Goal: Navigation & Orientation: Find specific page/section

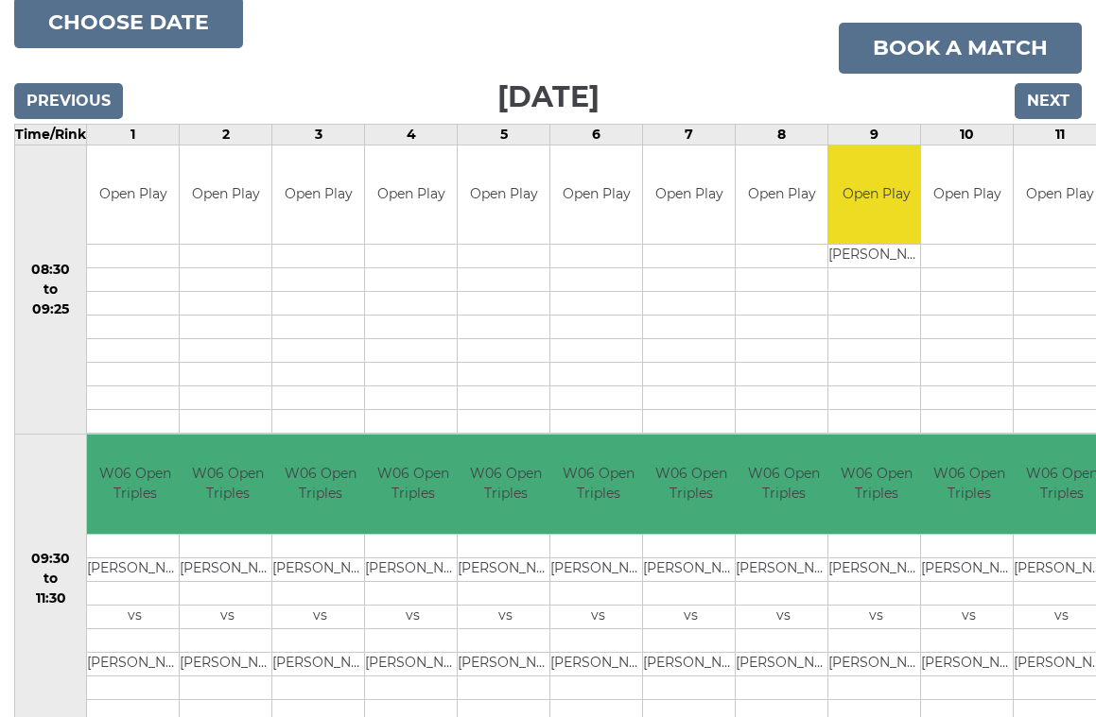
scroll to position [239, 0]
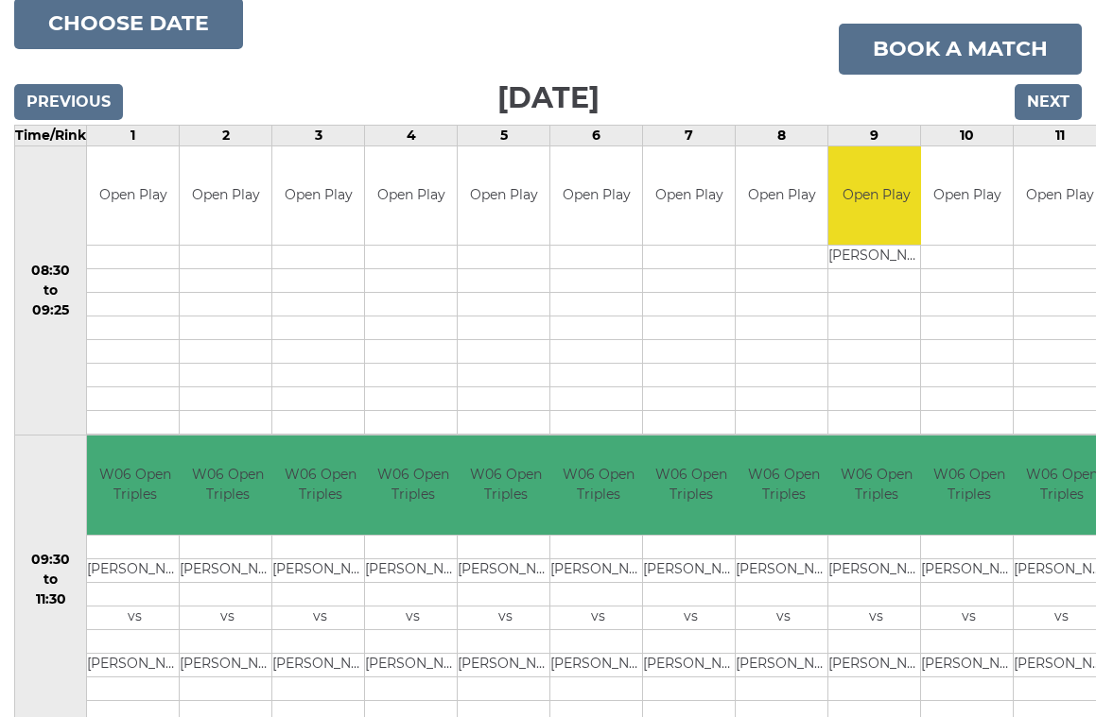
click at [91, 87] on input "Previous" at bounding box center [68, 102] width 109 height 36
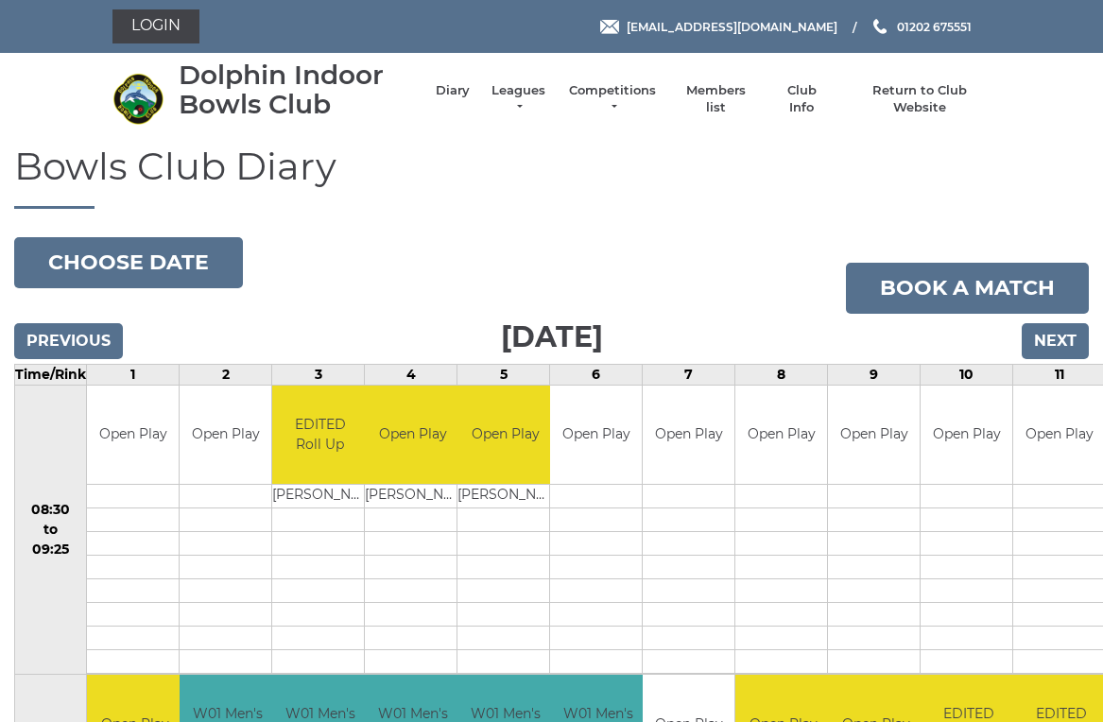
click at [1062, 335] on input "Next" at bounding box center [1055, 341] width 67 height 36
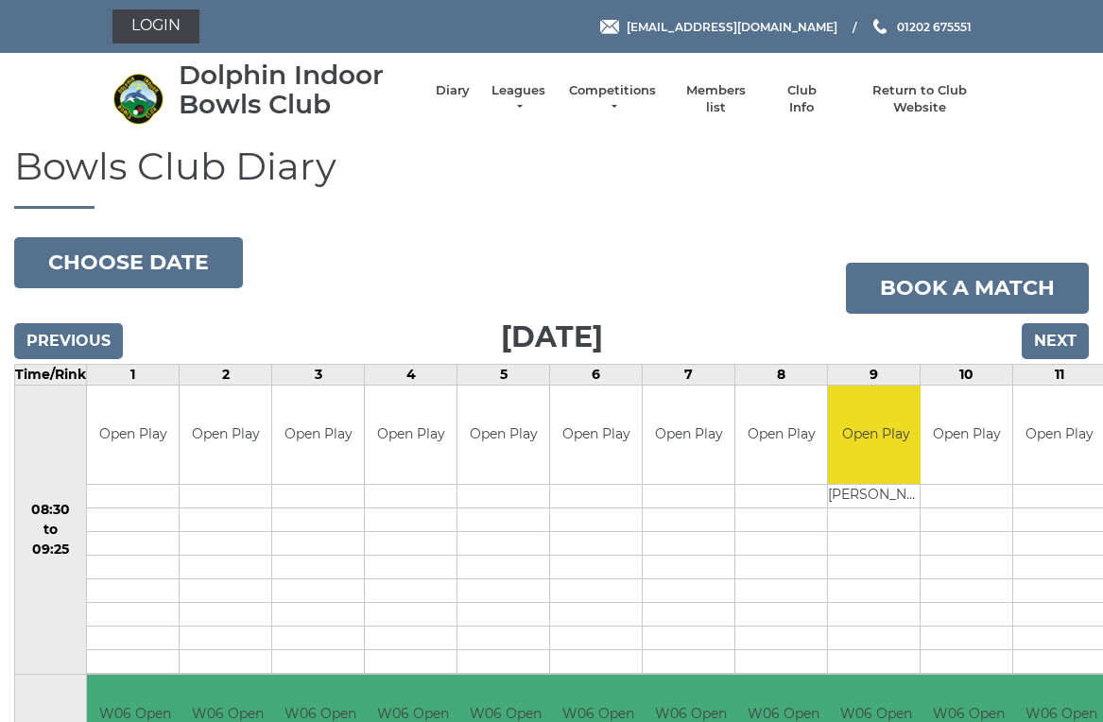
click at [1084, 337] on input "Next" at bounding box center [1055, 341] width 67 height 36
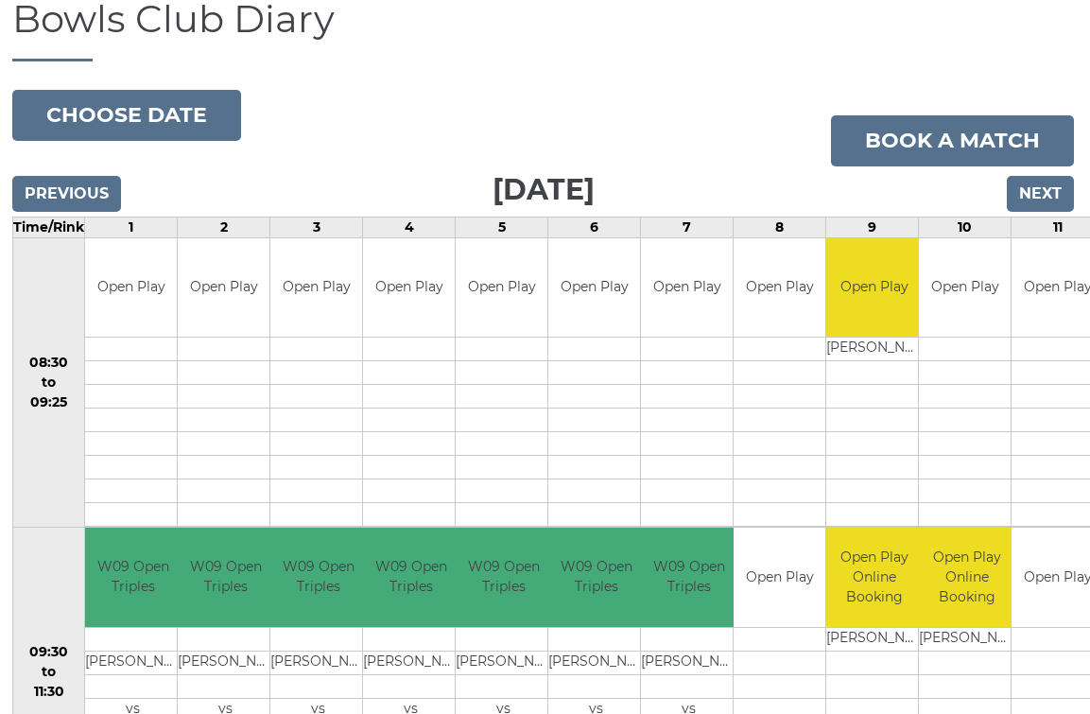
scroll to position [0, 2]
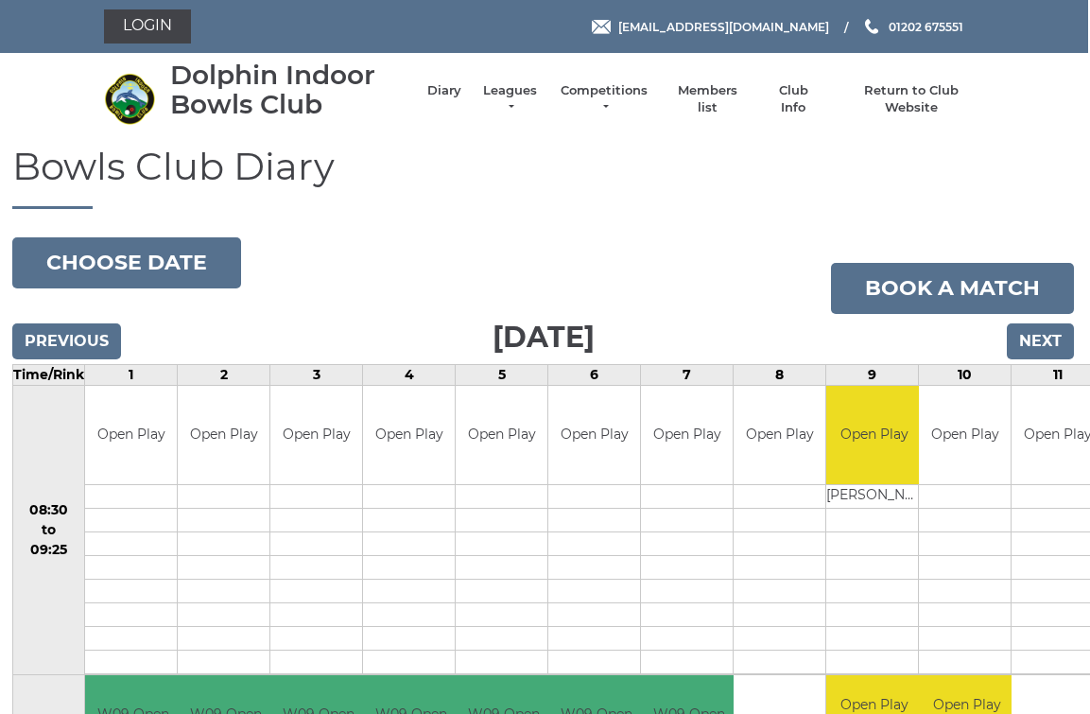
click at [1059, 337] on input "Next" at bounding box center [1040, 341] width 67 height 36
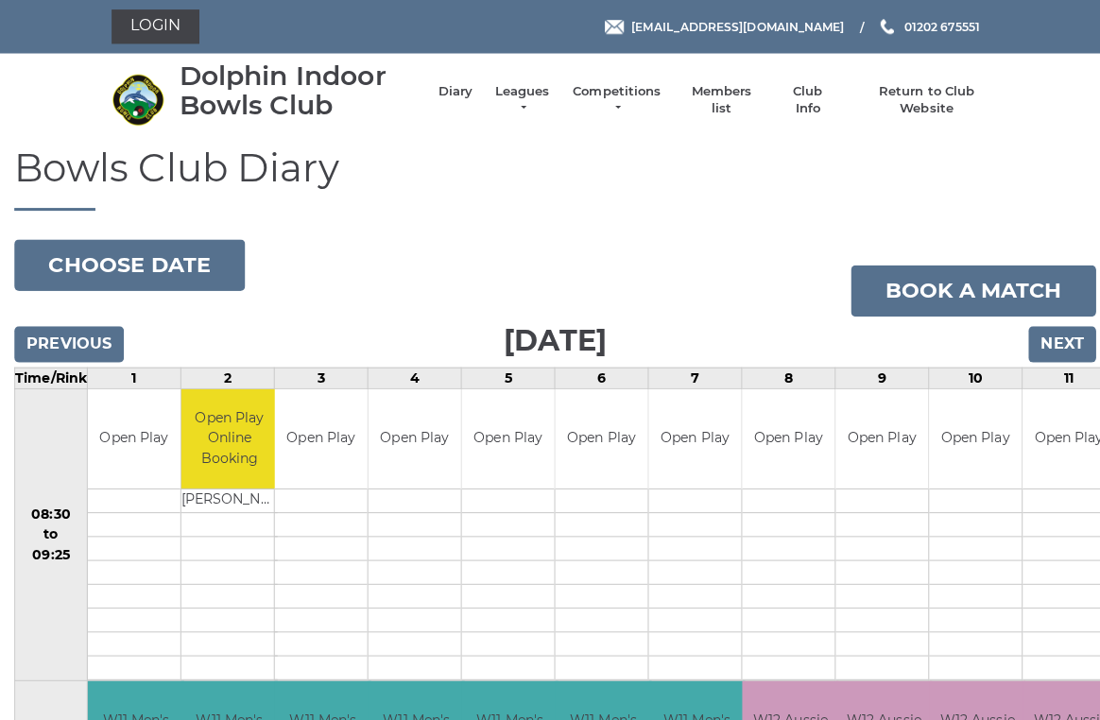
click at [1075, 337] on input "Next" at bounding box center [1052, 341] width 67 height 36
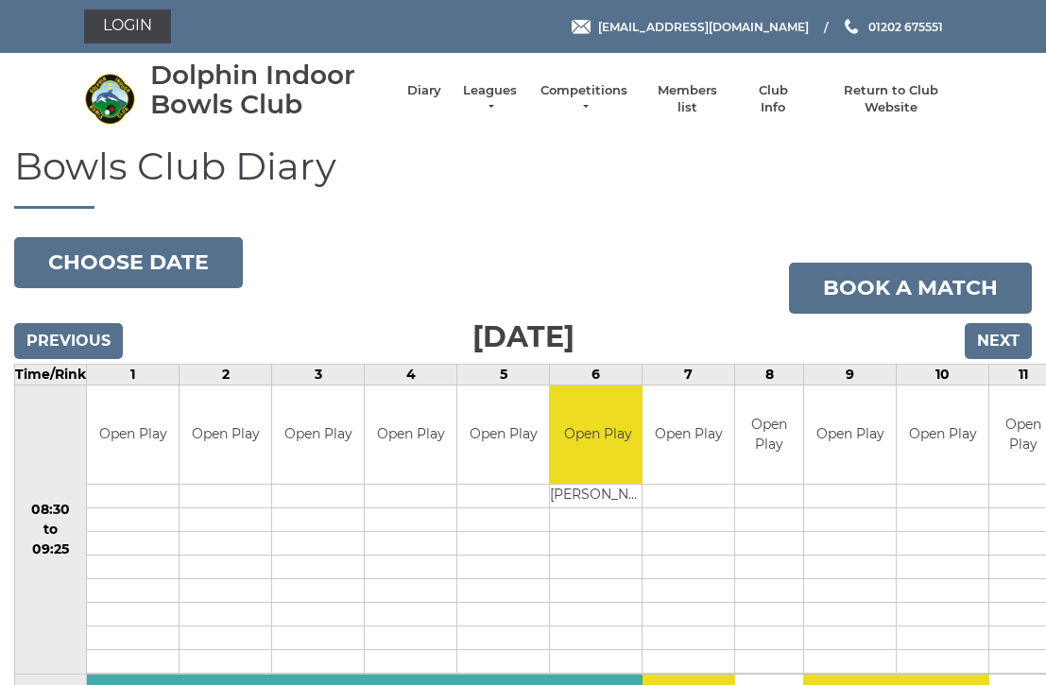
click at [1010, 336] on input "Next" at bounding box center [998, 341] width 67 height 36
click at [1015, 345] on input "Next" at bounding box center [998, 341] width 67 height 36
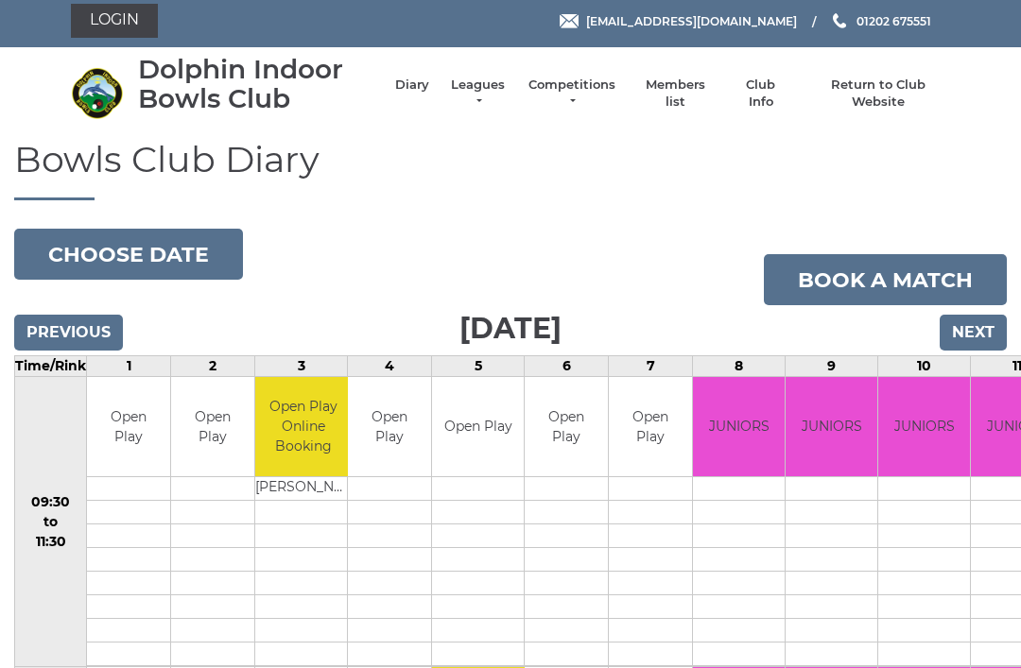
scroll to position [1, 0]
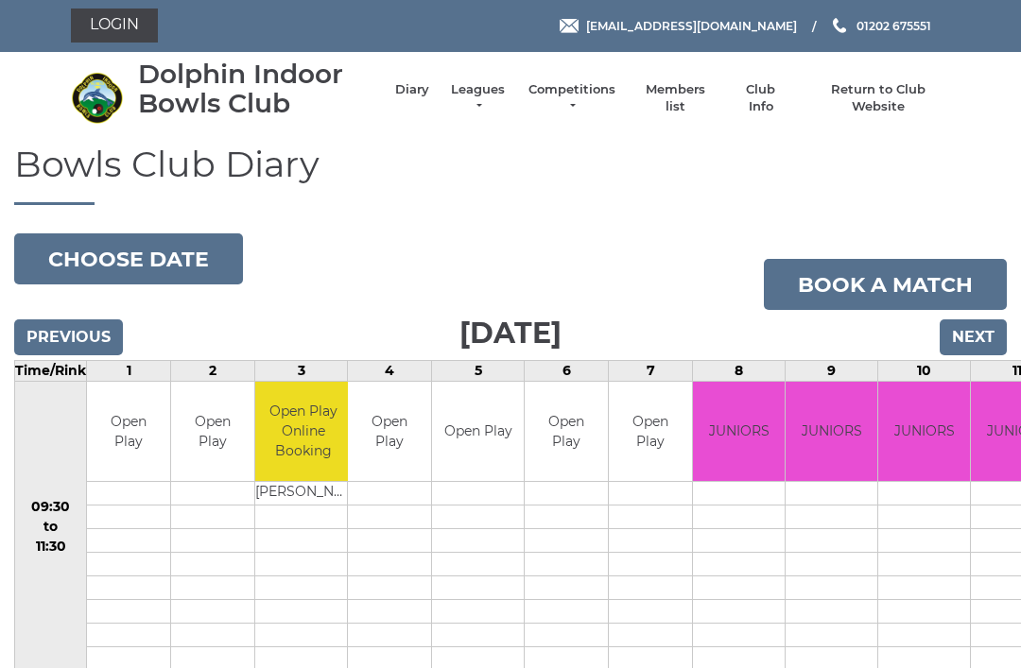
click at [995, 339] on input "Next" at bounding box center [973, 338] width 67 height 36
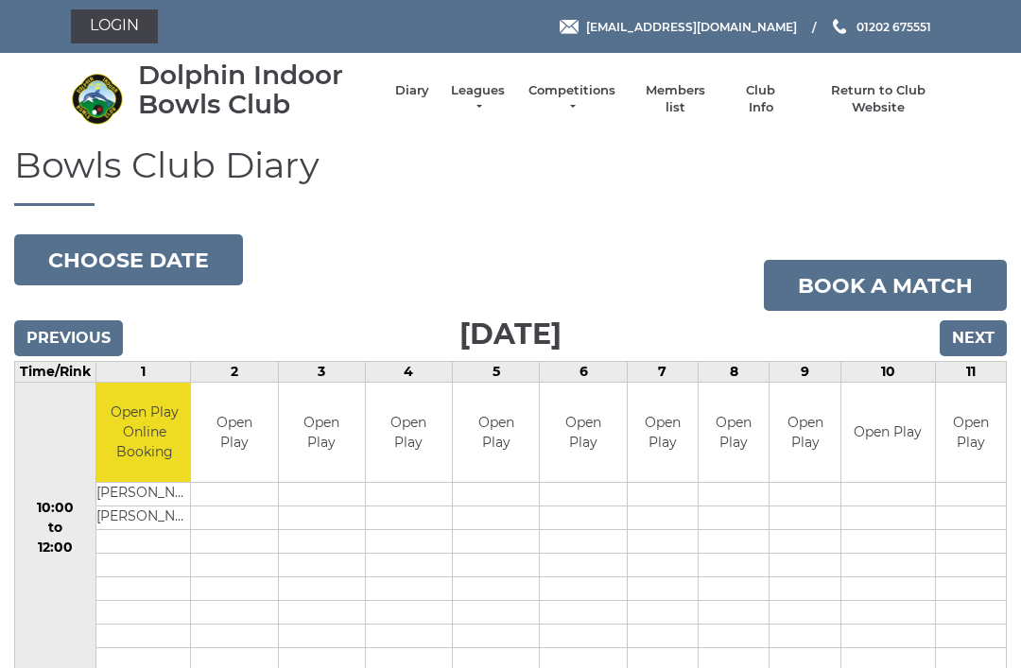
click at [707, 100] on link "Members list" at bounding box center [674, 99] width 78 height 34
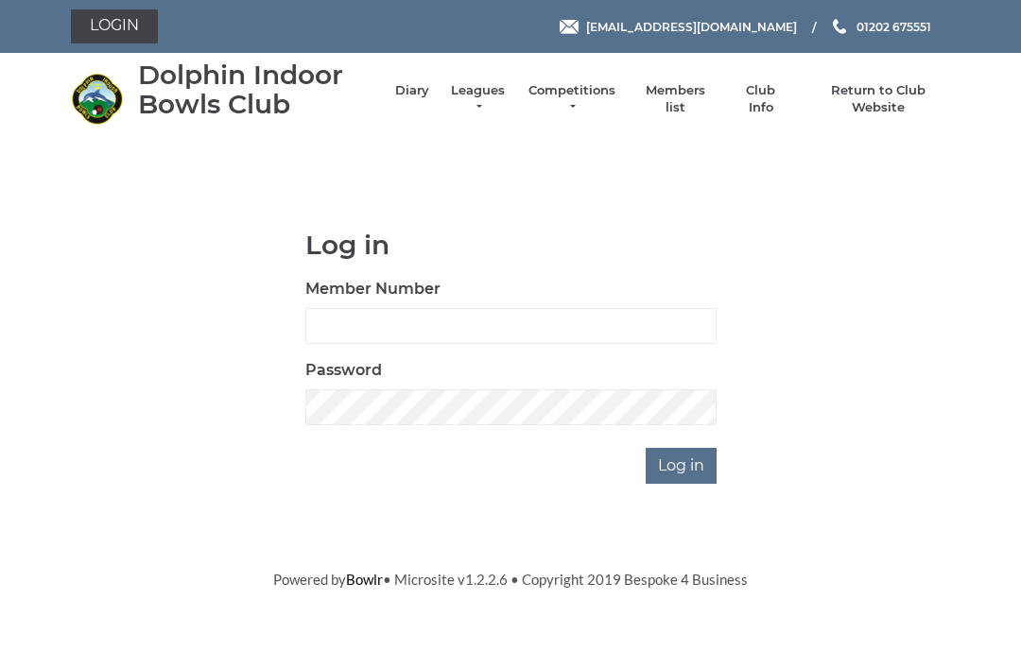
click at [826, 139] on nav "Dolphin Indoor Bowls Club Diary Leagues Club leagues - Winter 2025/2026 Club le…" at bounding box center [510, 99] width 1021 height 93
click at [784, 90] on li "Club Info" at bounding box center [752, 99] width 74 height 53
click at [778, 96] on link "Club Info" at bounding box center [761, 99] width 55 height 34
click at [787, 103] on link "Club Info" at bounding box center [761, 99] width 55 height 34
click at [492, 104] on link "Leagues" at bounding box center [478, 99] width 60 height 34
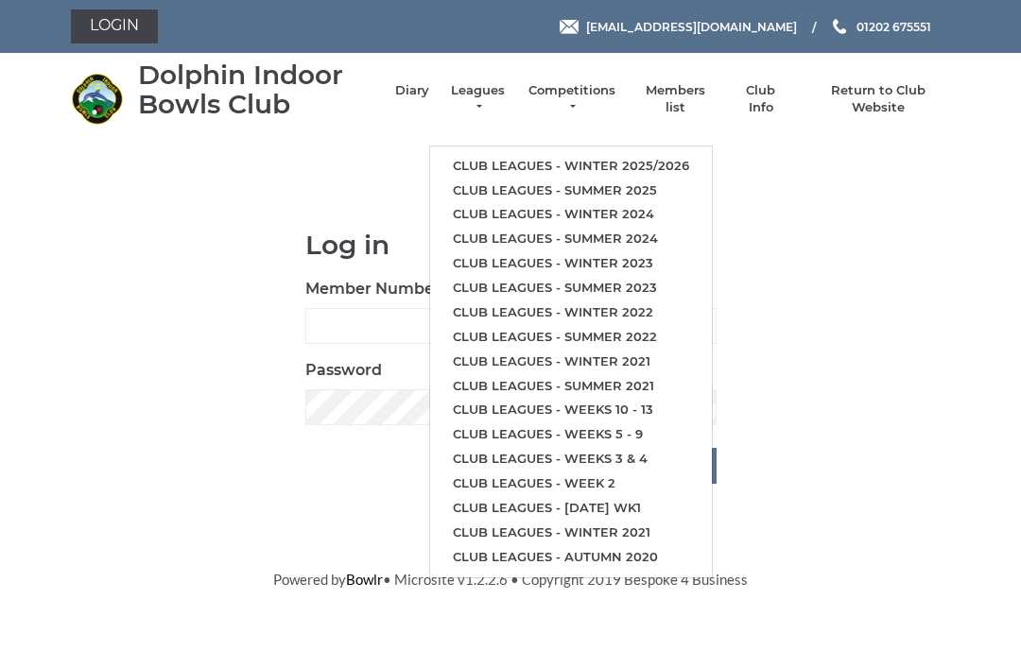
click at [594, 95] on link "Competitions" at bounding box center [572, 99] width 91 height 34
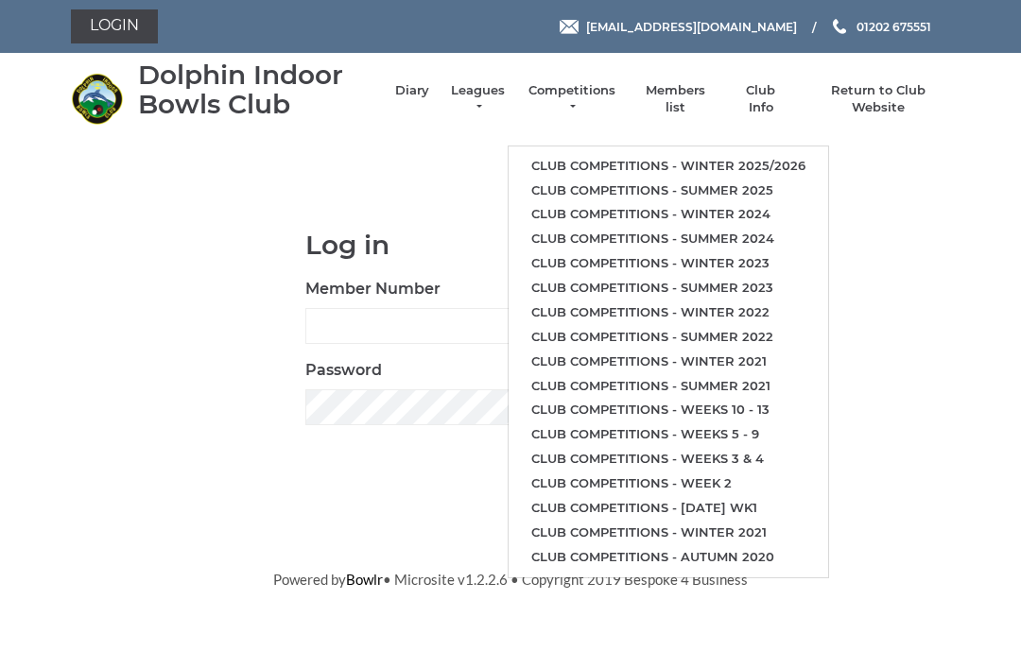
click at [697, 95] on link "Members list" at bounding box center [674, 99] width 78 height 34
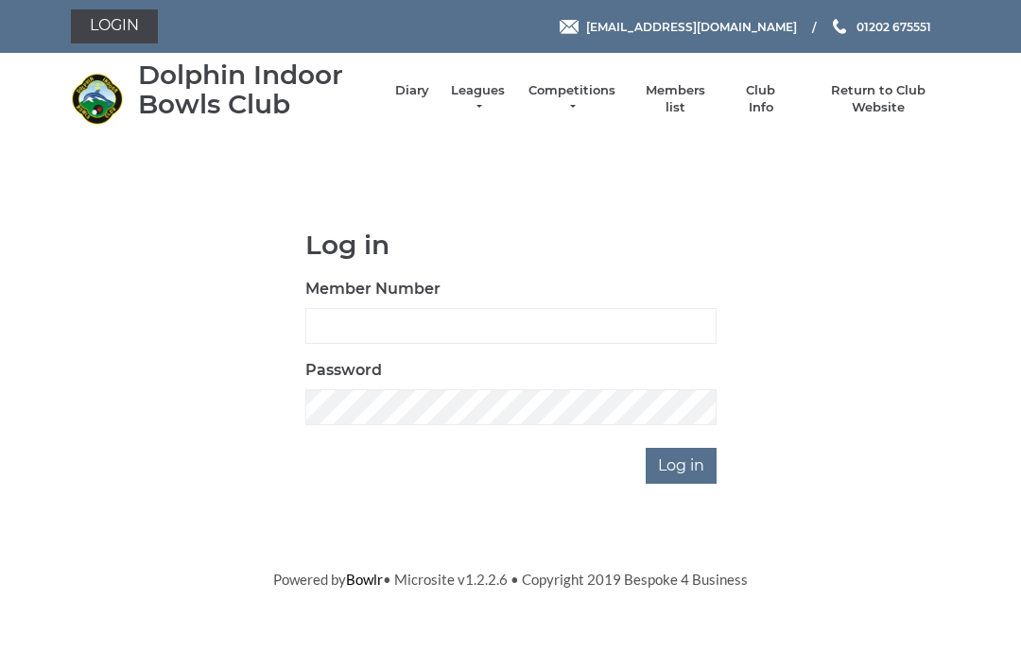
click at [429, 93] on link "Diary" at bounding box center [412, 90] width 34 height 17
